Goal: Transaction & Acquisition: Purchase product/service

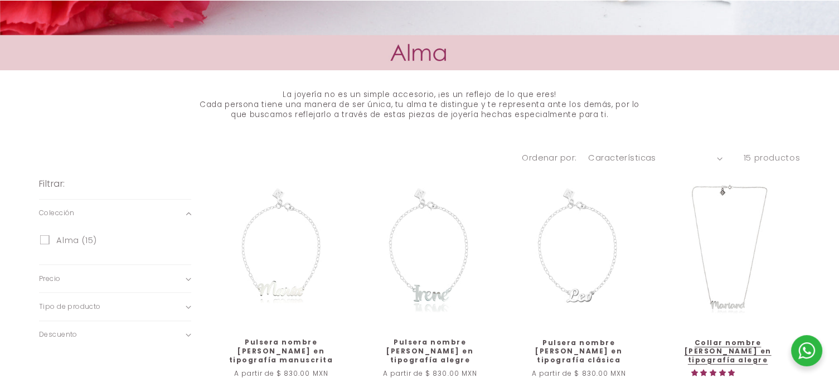
scroll to position [390, 0]
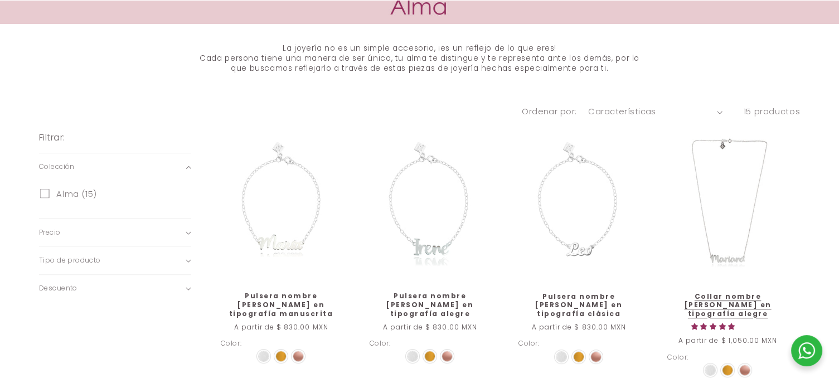
click at [723, 292] on link "Collar nombre [PERSON_NAME] en tipografía alegre" at bounding box center [727, 305] width 121 height 26
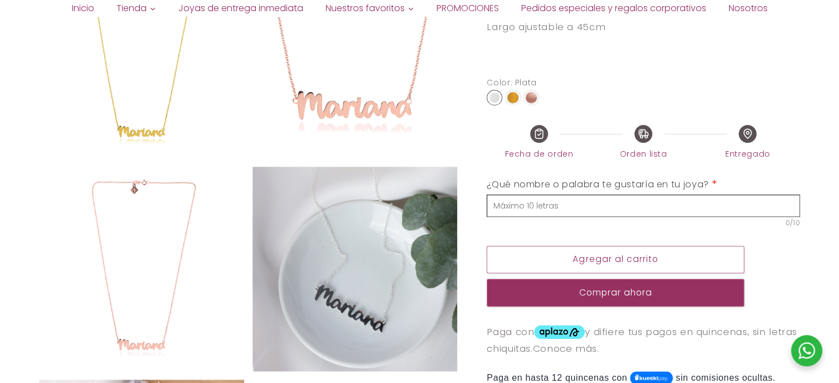
scroll to position [909, 0]
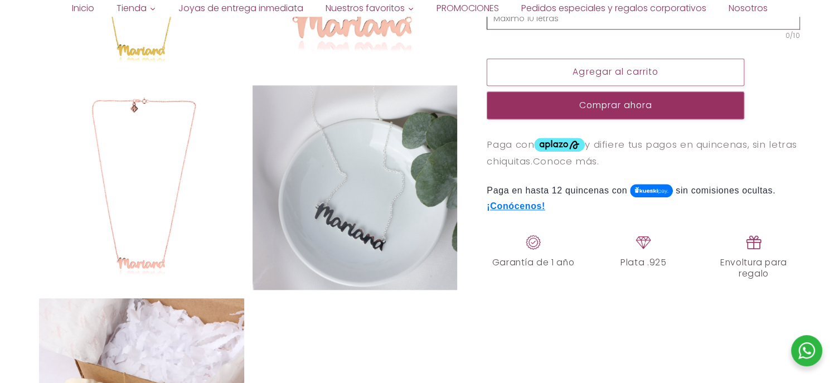
select select "{"isForProduct":true,"id":43652540760218,"title":"Plata","available":true,"pric…"
select select "{"isForProduct":false,"id":43653099258010,"title":"Plata","available":true,"pri…"
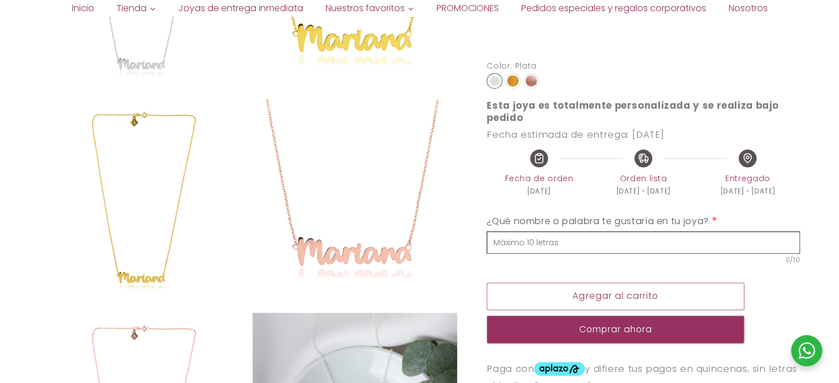
scroll to position [686, 0]
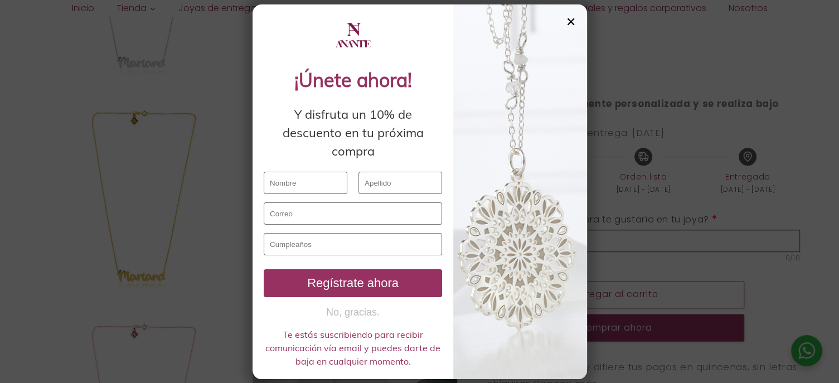
click at [573, 18] on div "✕" at bounding box center [571, 22] width 10 height 12
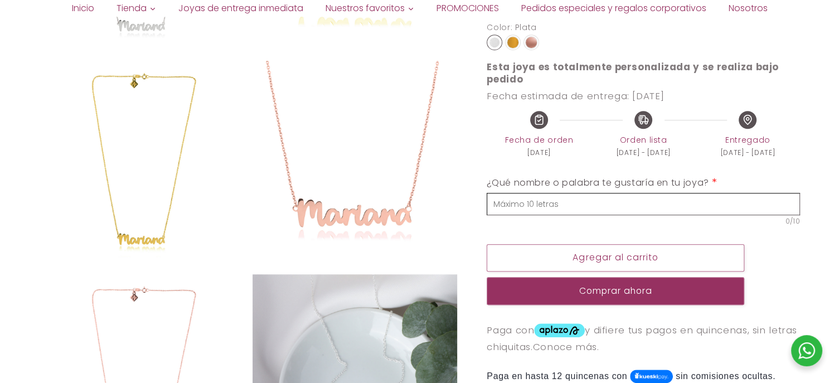
scroll to position [742, 0]
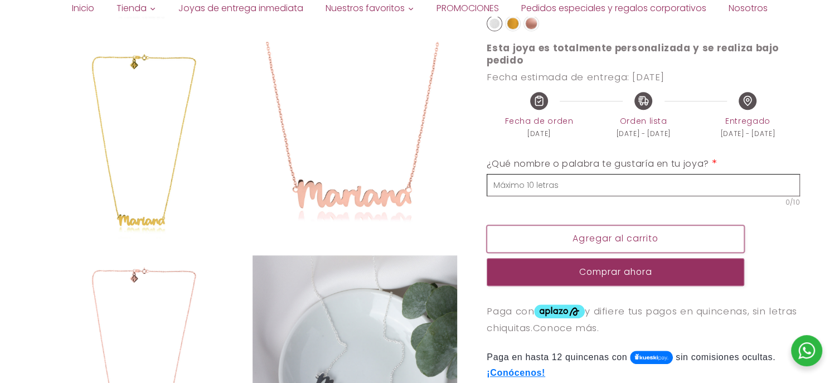
click at [607, 241] on button "Agregar al carrito" at bounding box center [616, 238] width 258 height 27
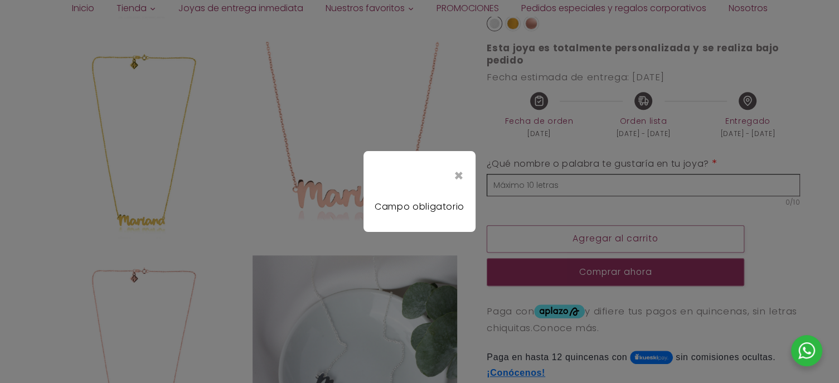
click at [459, 175] on div "×" at bounding box center [420, 175] width 90 height 27
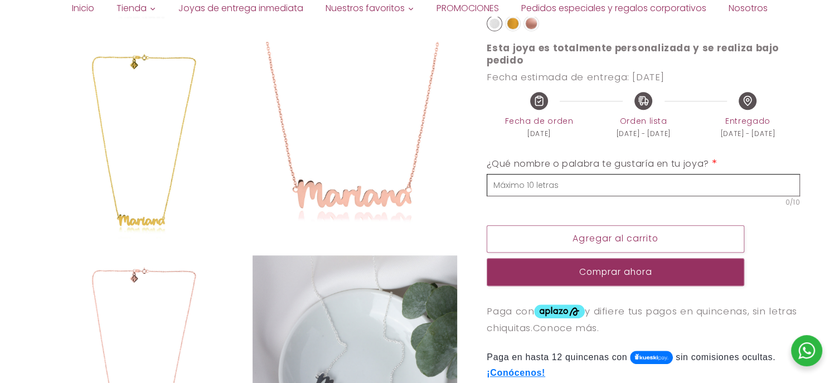
click at [511, 180] on input "text" at bounding box center [643, 185] width 313 height 22
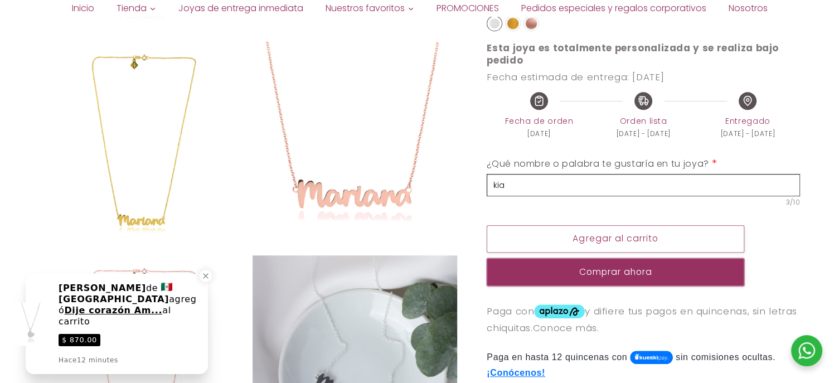
type input "kia"
click at [523, 267] on div "button" at bounding box center [616, 271] width 258 height 27
